Goal: Transaction & Acquisition: Subscribe to service/newsletter

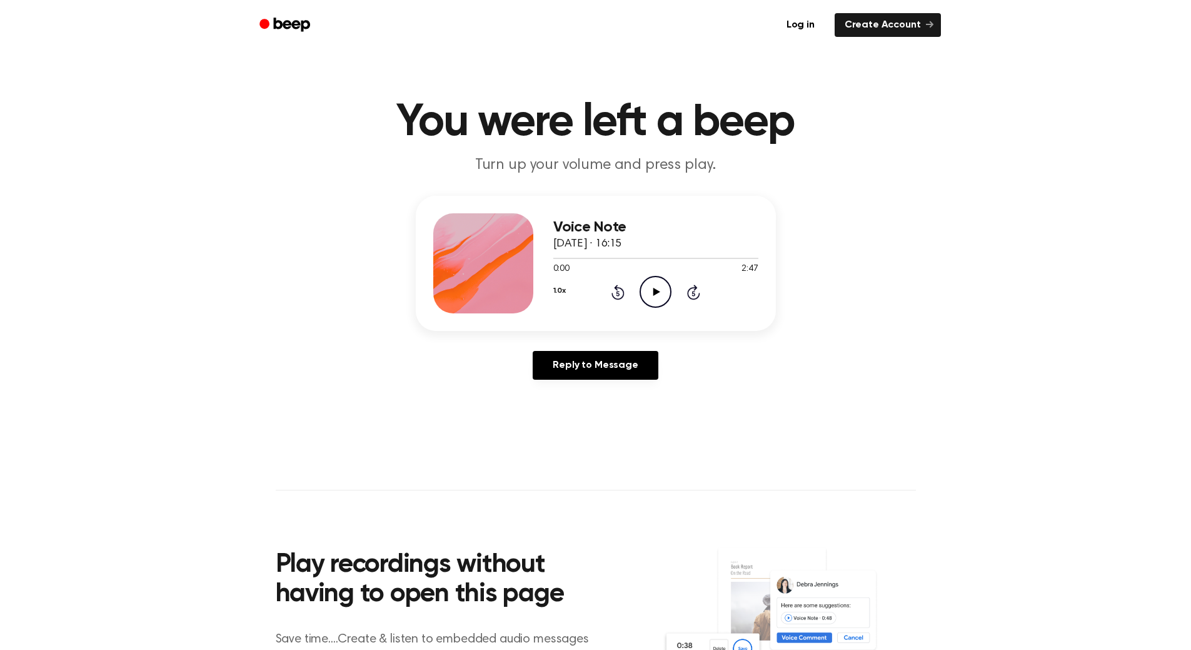
click at [650, 285] on icon "Play Audio" at bounding box center [656, 292] width 32 height 32
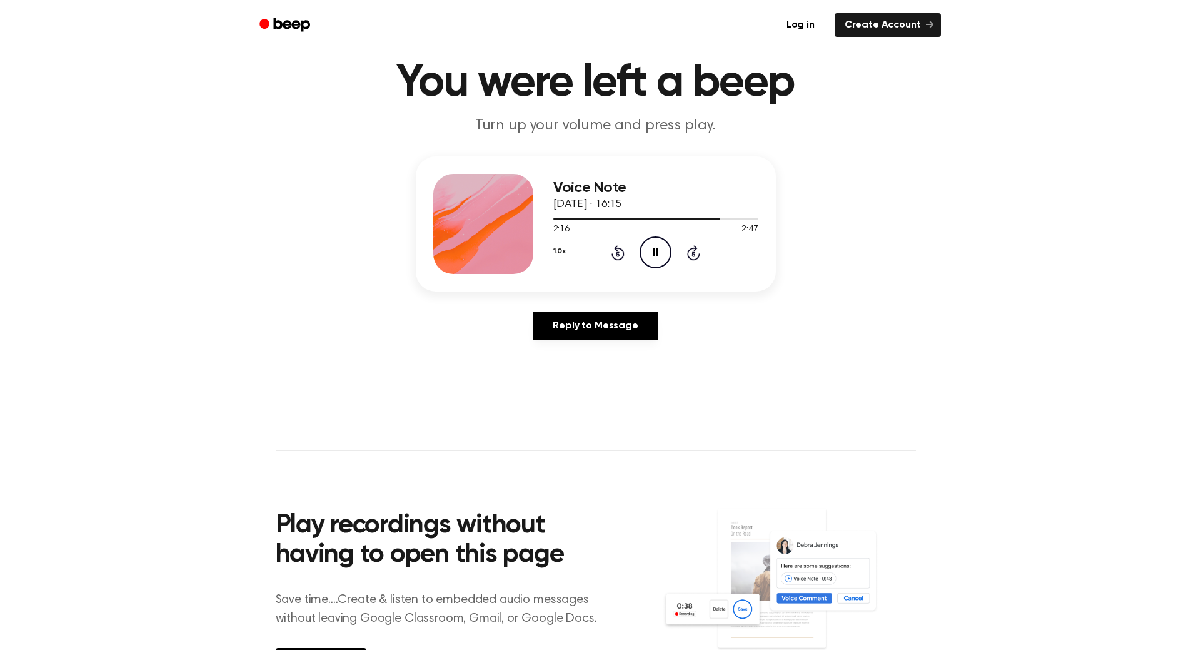
scroll to position [188, 0]
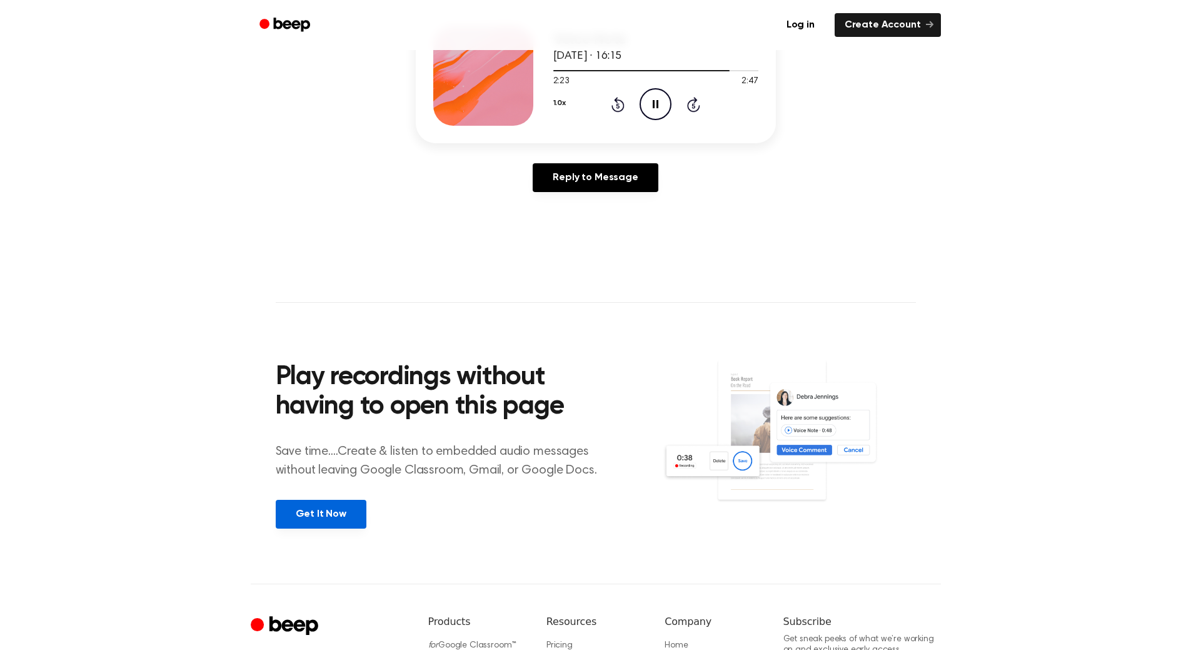
click at [310, 513] on link "Get It Now" at bounding box center [321, 514] width 91 height 29
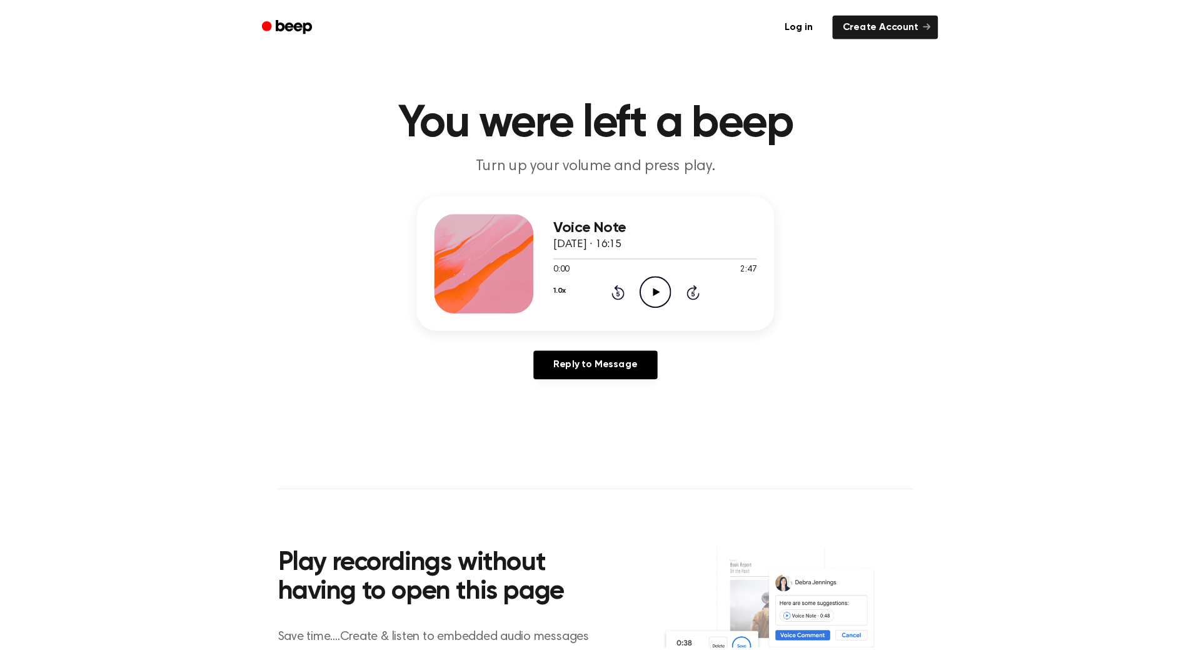
scroll to position [188, 0]
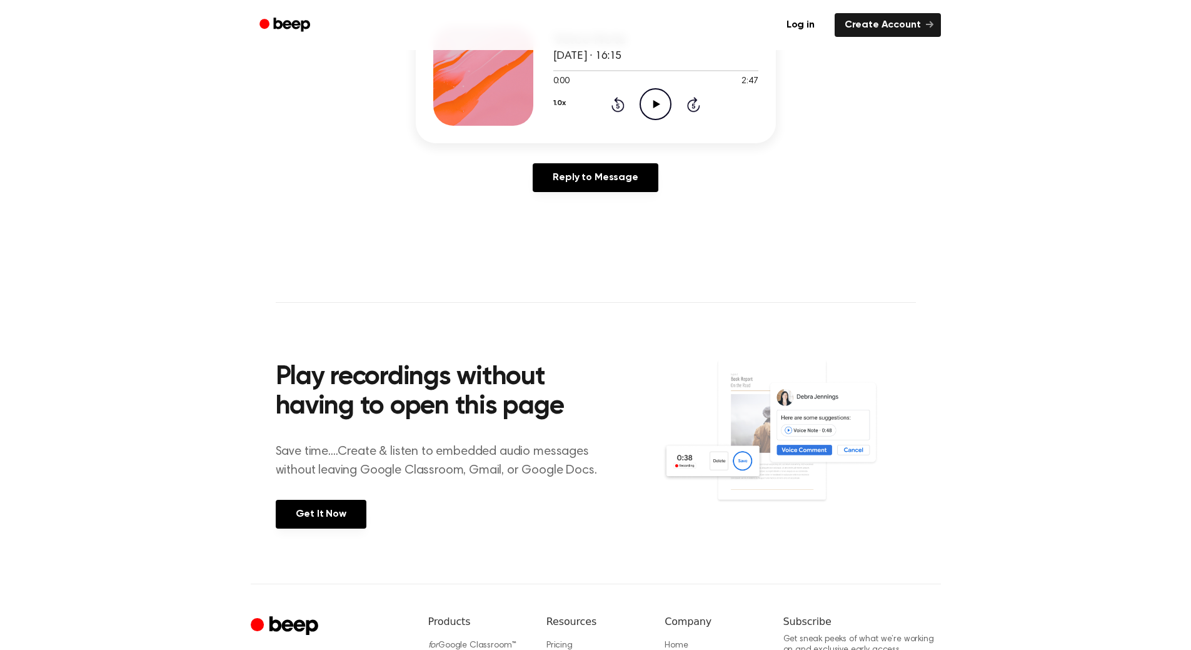
click at [651, 106] on icon "Play Audio" at bounding box center [656, 104] width 32 height 32
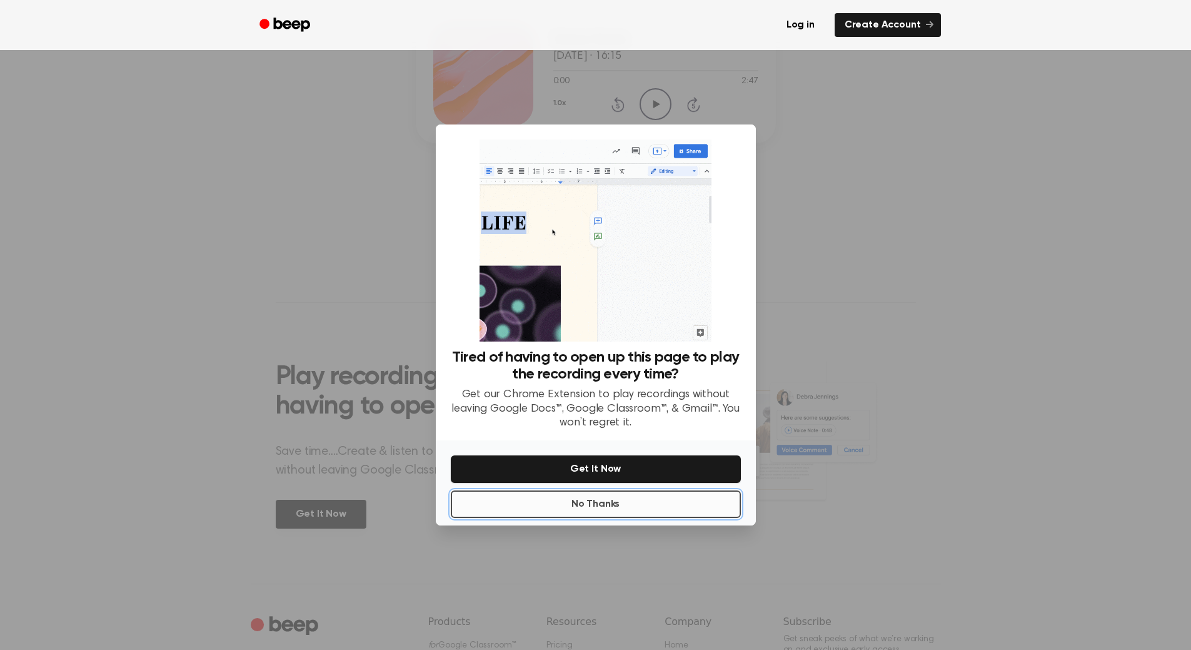
click at [632, 506] on button "No Thanks" at bounding box center [596, 504] width 290 height 28
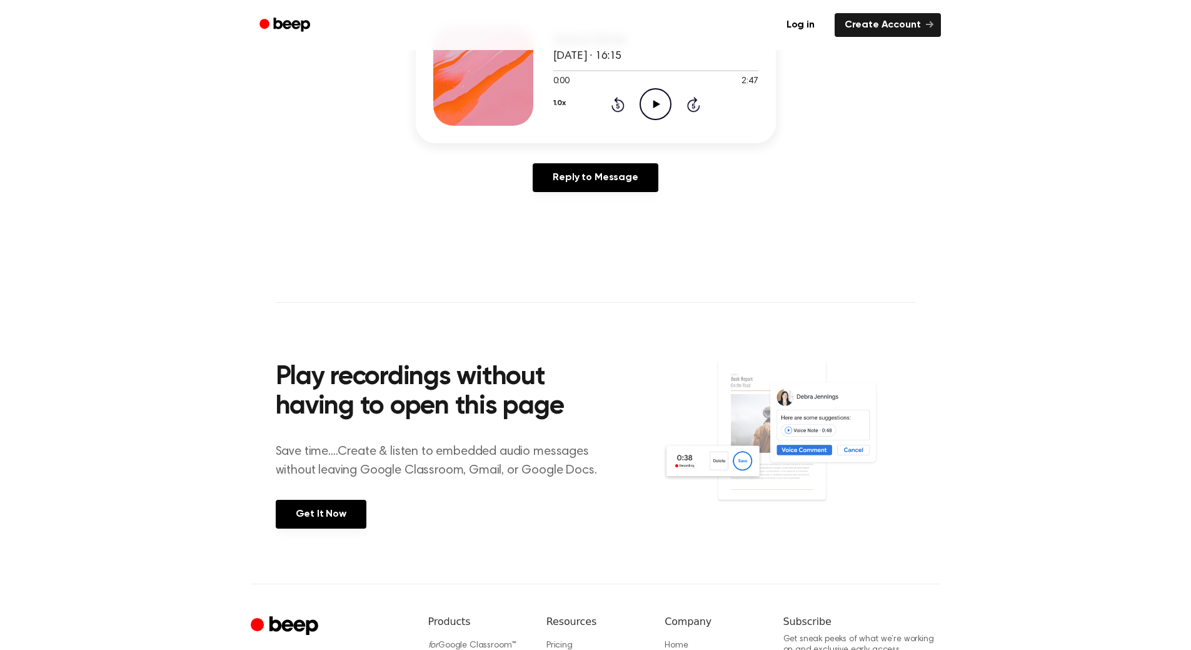
click at [649, 104] on icon "Play Audio" at bounding box center [656, 104] width 32 height 32
click at [697, 69] on div at bounding box center [655, 70] width 205 height 10
click at [679, 69] on div at bounding box center [655, 70] width 205 height 10
